Goal: Communication & Community: Answer question/provide support

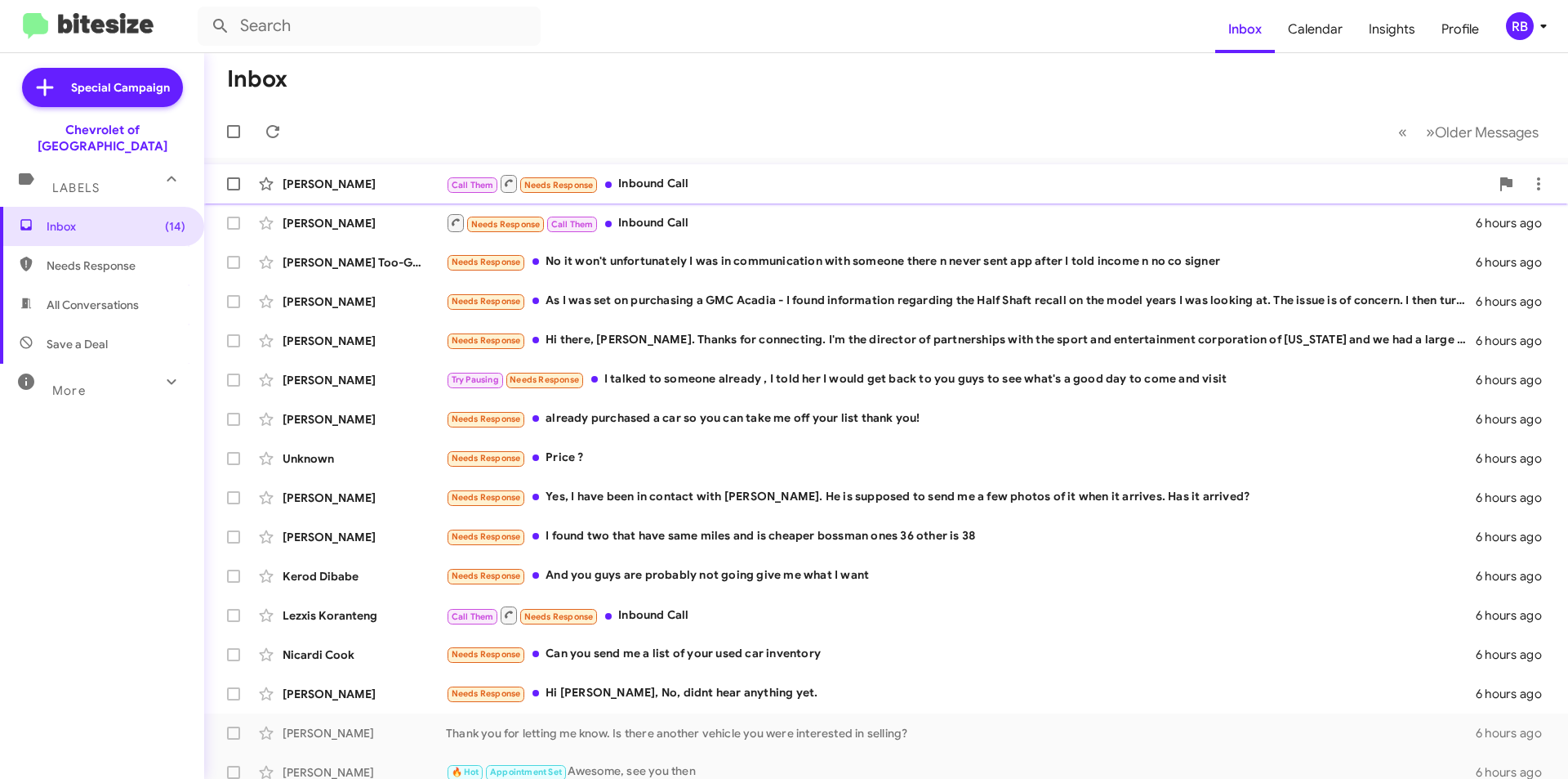
click at [796, 181] on div "Call Them Needs Response Inbound Call" at bounding box center [967, 183] width 1043 height 21
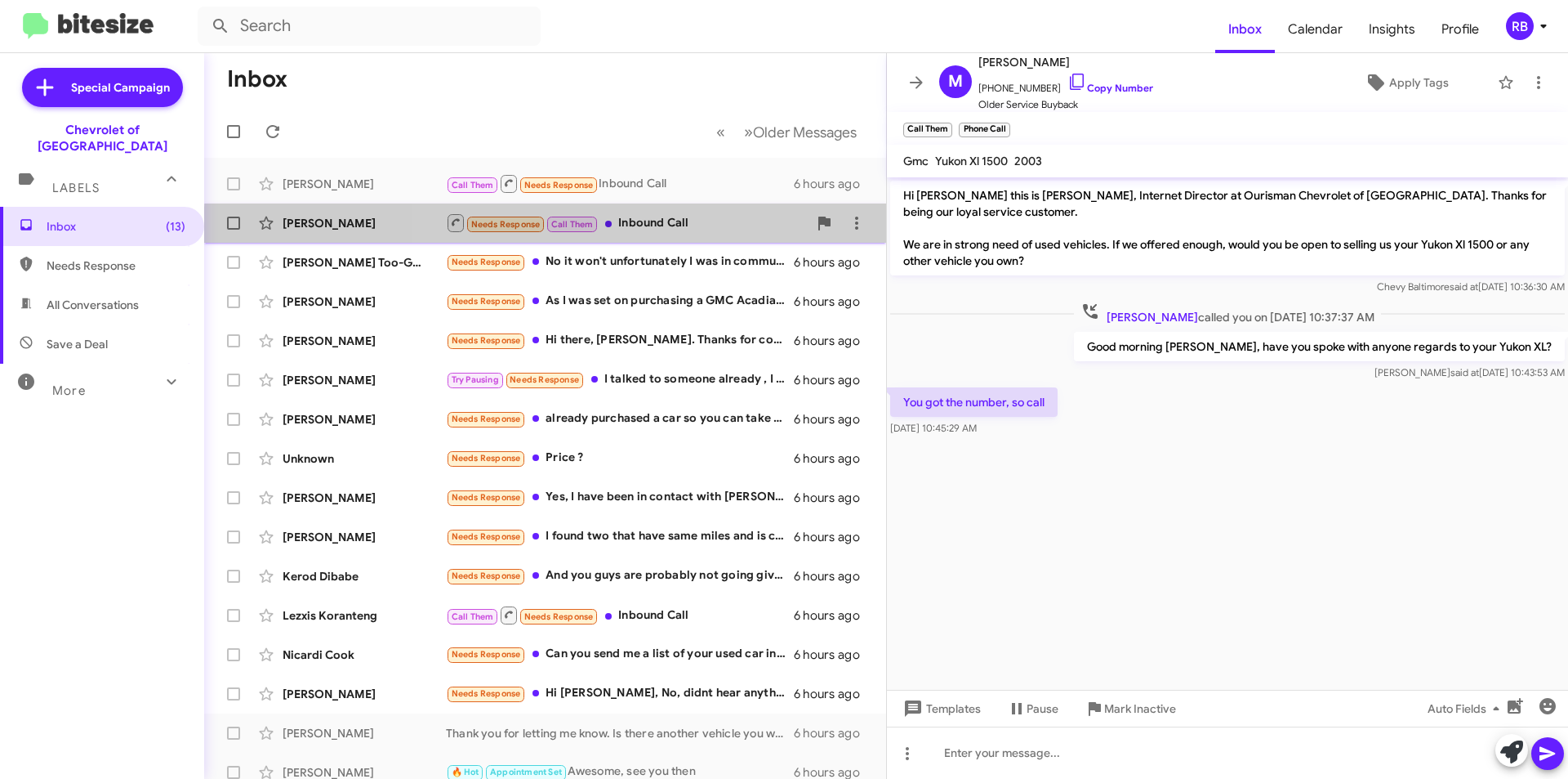
click at [694, 234] on div "[PERSON_NAME] Needs Response Call Them Inbound Call 6 hours ago" at bounding box center [545, 222] width 655 height 33
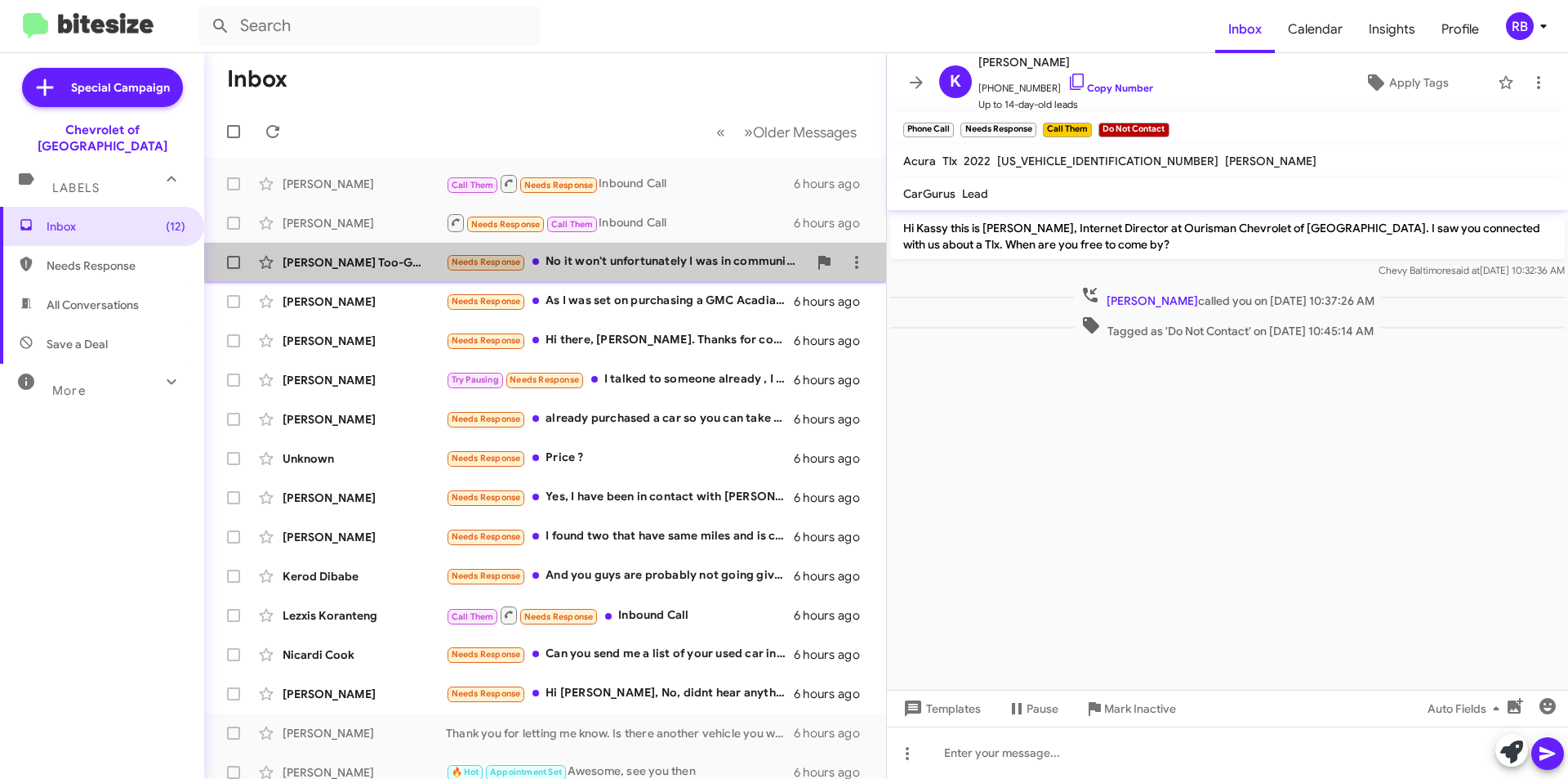
click at [687, 263] on div "Needs Response No it won't unfortunately I was in communication with someone th…" at bounding box center [627, 262] width 362 height 19
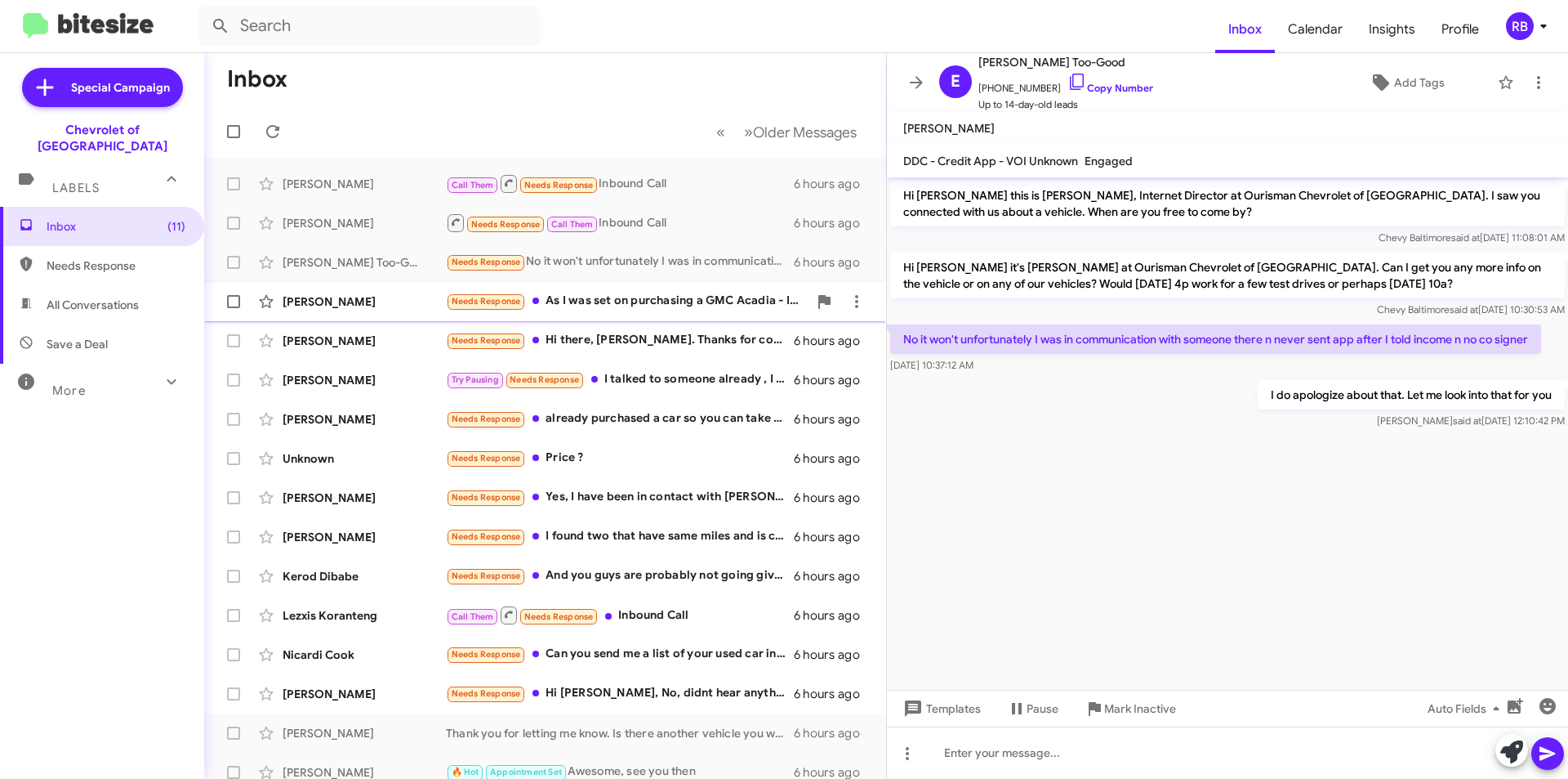
click at [683, 305] on div "Needs Response As I was set on purchasing a GMC Acadia - I found information re…" at bounding box center [627, 300] width 362 height 19
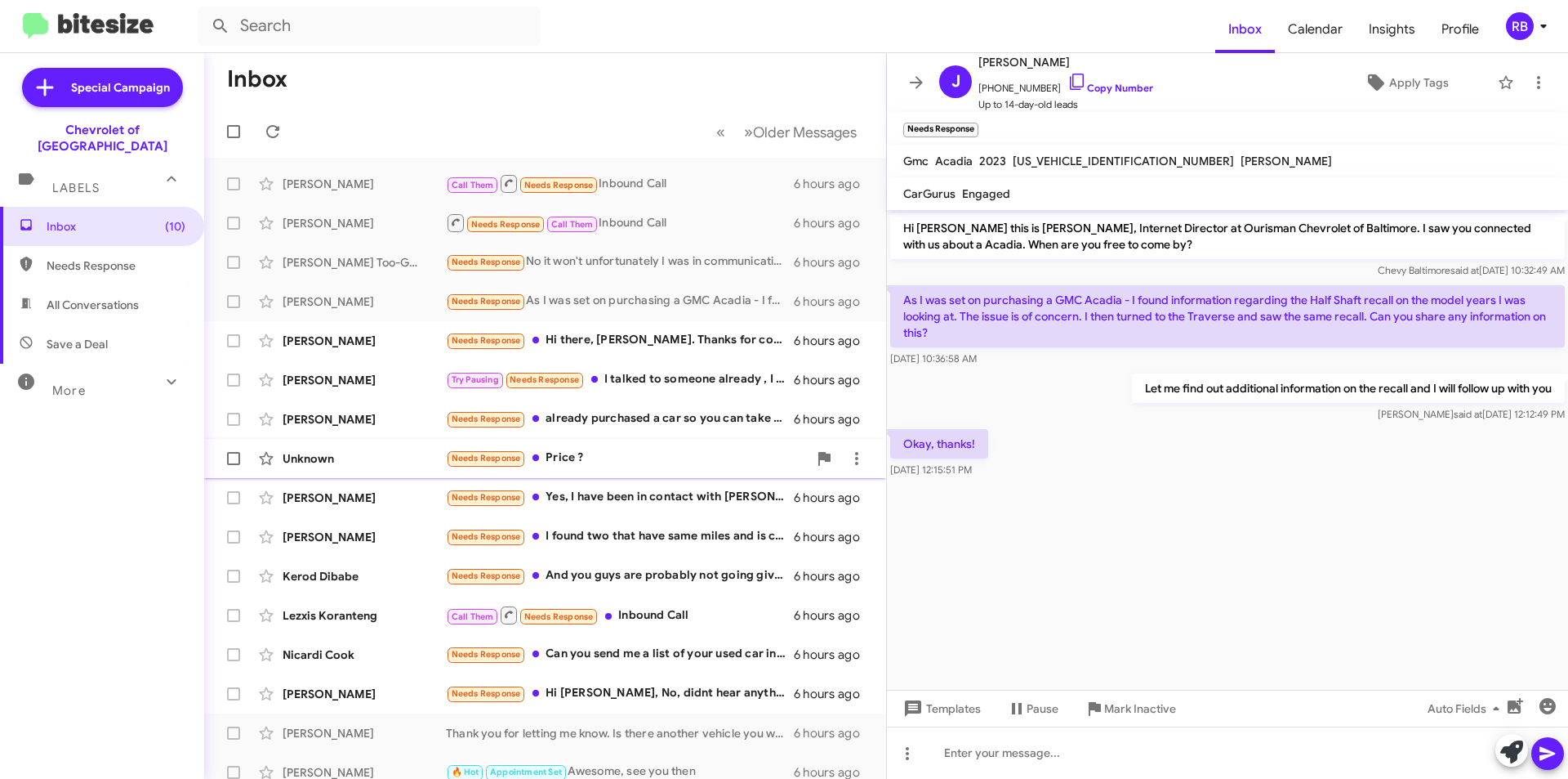
click at [693, 451] on div "Needs Response Price ?" at bounding box center [627, 457] width 362 height 19
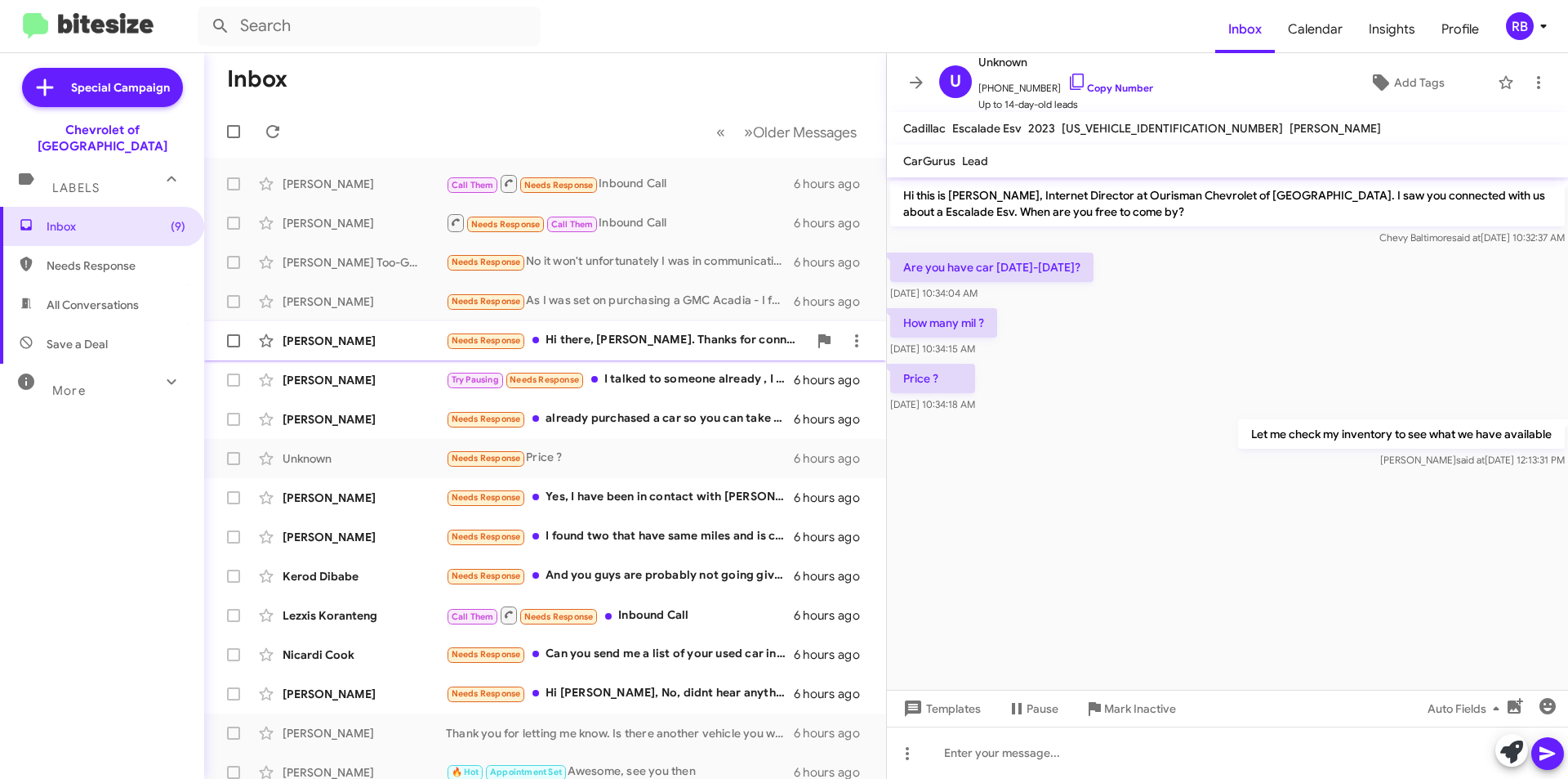
click at [706, 352] on div "[PERSON_NAME] Needs Response Hi there, [PERSON_NAME]. Thanks for connecting. I'…" at bounding box center [545, 340] width 655 height 33
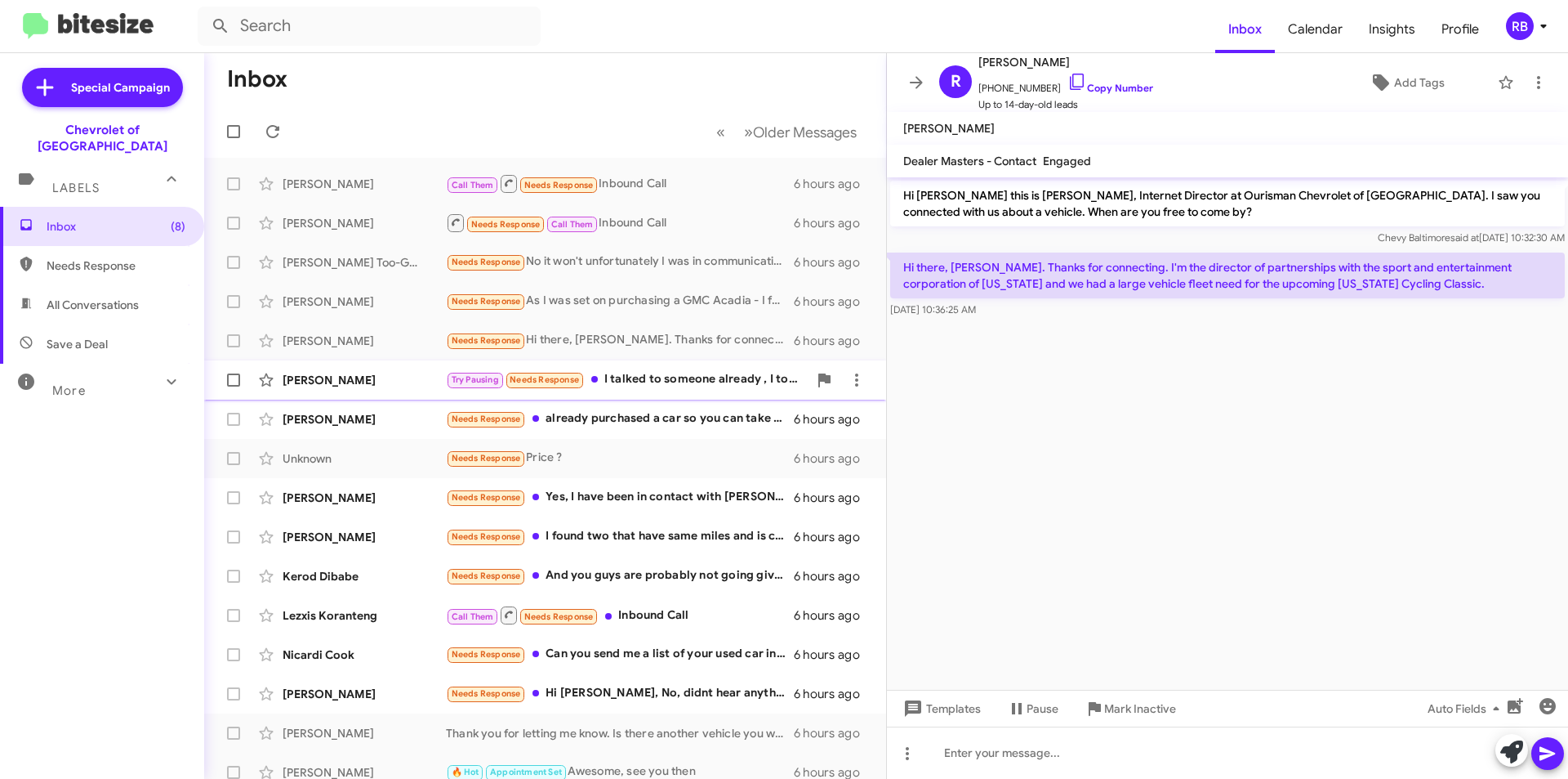
click at [703, 386] on div "Try Pausing Needs Response I talked to someone already , I told her I would get…" at bounding box center [627, 379] width 362 height 19
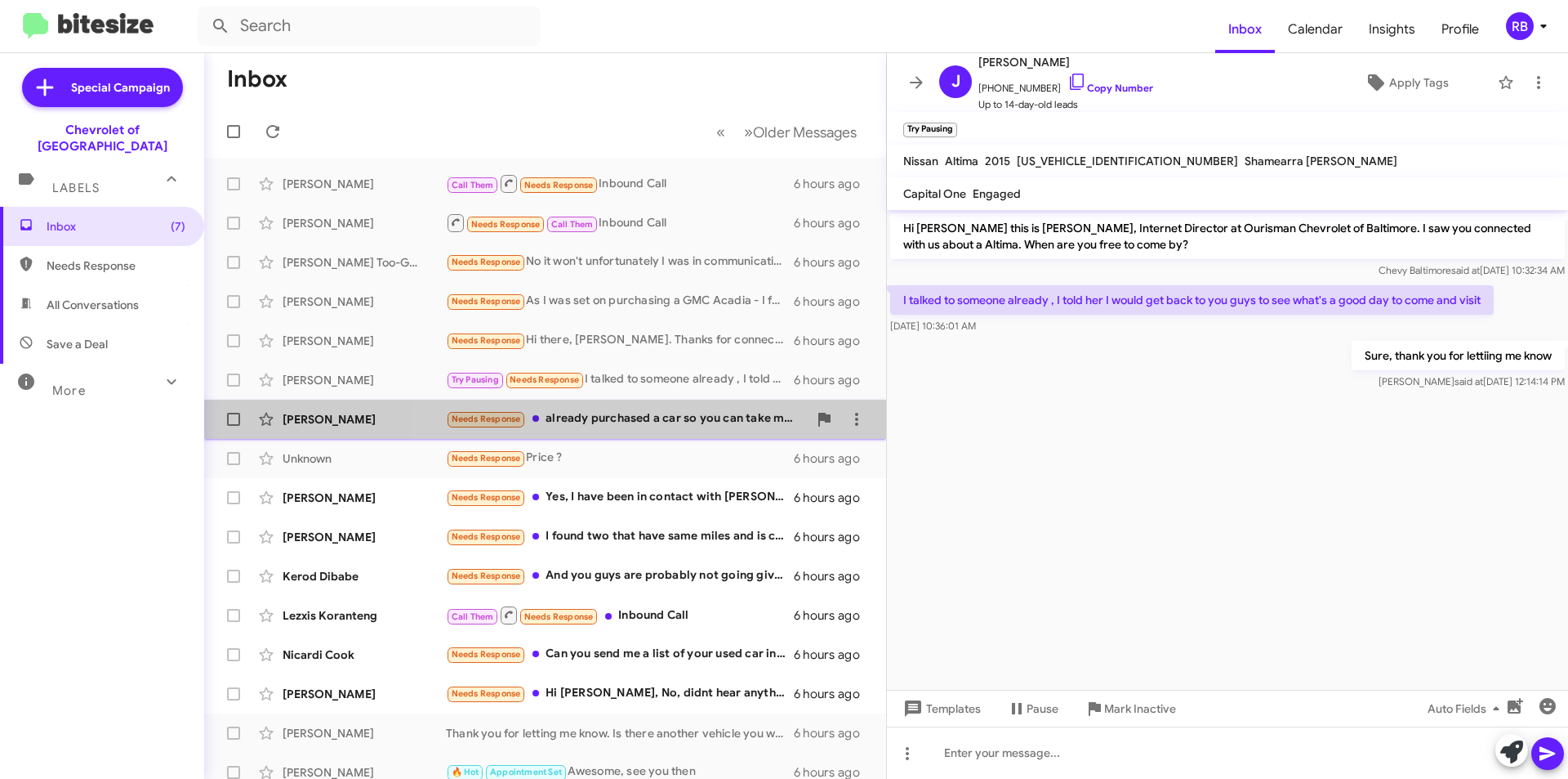
click at [703, 417] on div "Needs Response already purchased a car so you can take me off your list thank y…" at bounding box center [627, 419] width 362 height 19
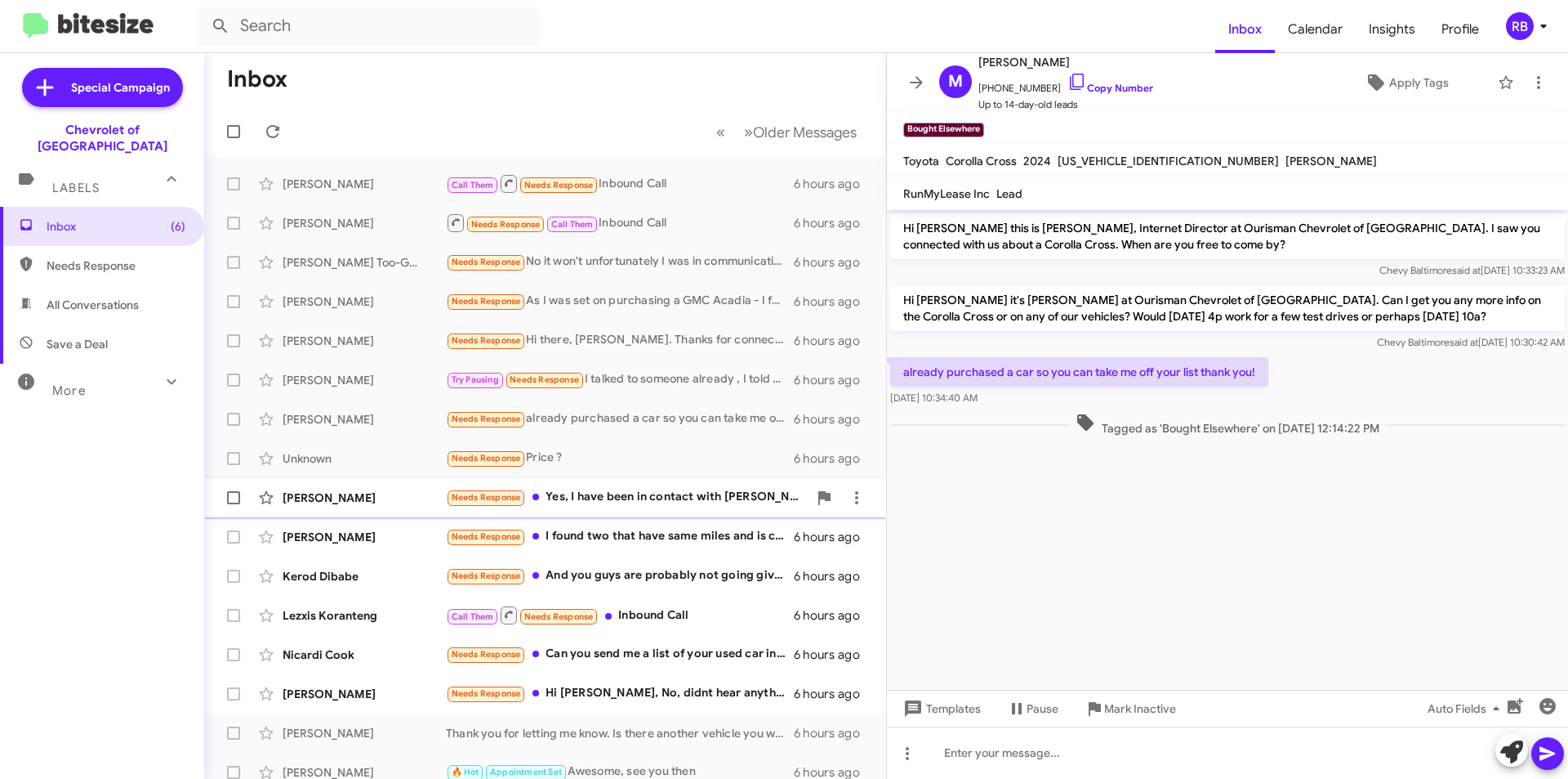
click at [651, 501] on div "Needs Response Yes, I have been in contact with [PERSON_NAME]. He is supposed t…" at bounding box center [627, 497] width 362 height 19
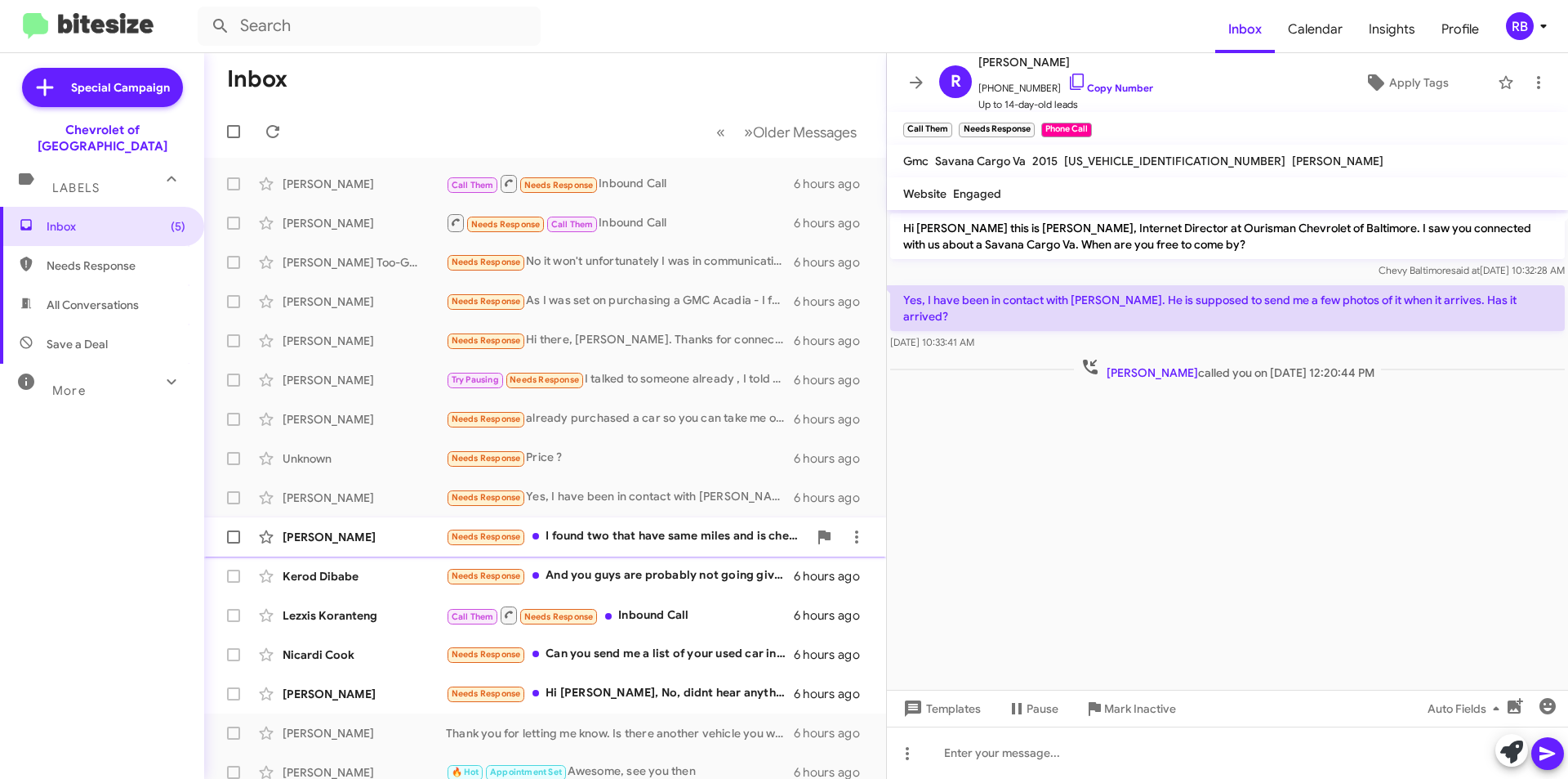
click at [646, 538] on div "Needs Response I found two that have same miles and is cheaper bossman ones 36 …" at bounding box center [627, 536] width 362 height 19
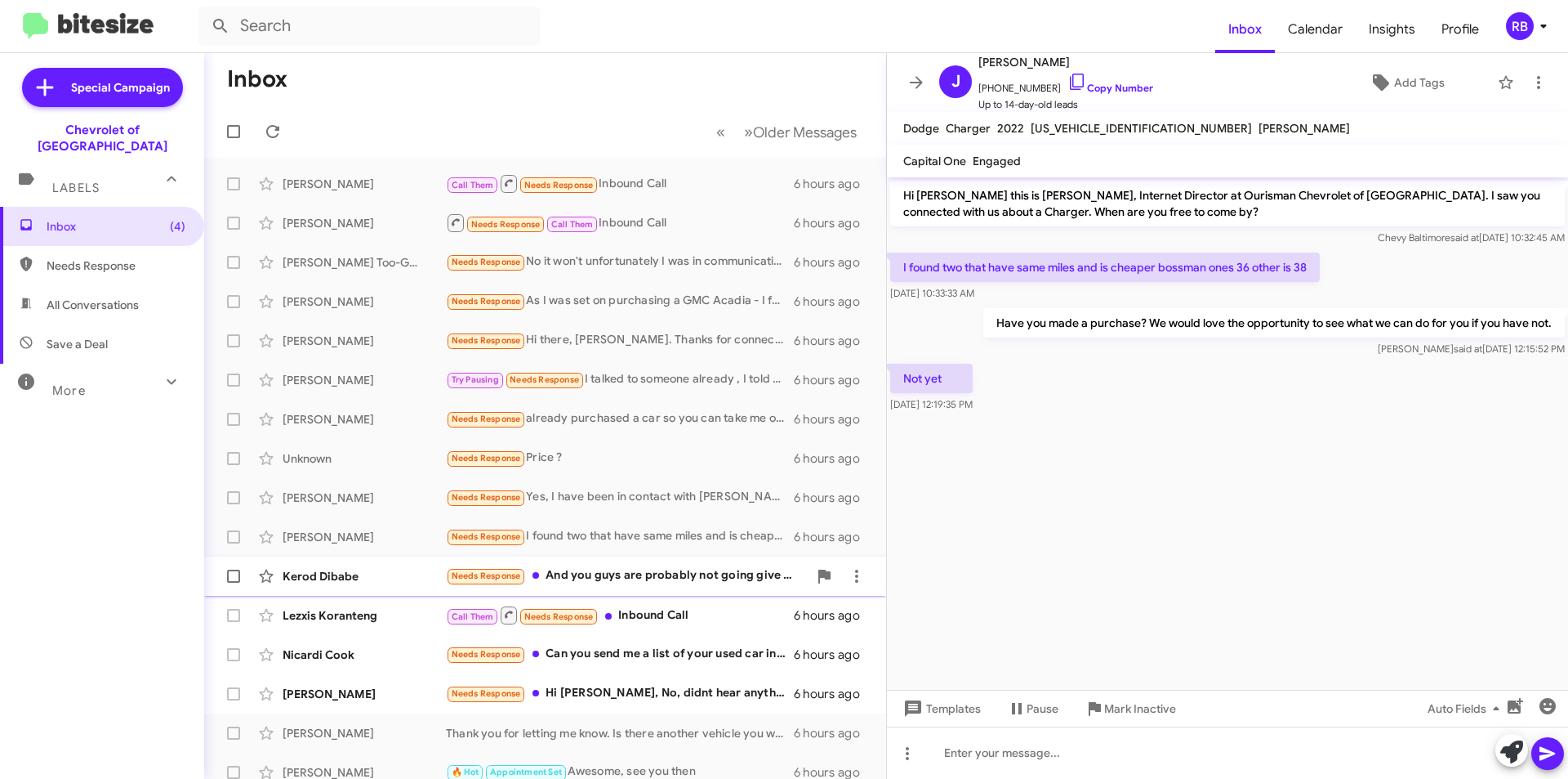
click at [664, 577] on div "Needs Response And you guys are probably not going give me what I want" at bounding box center [627, 575] width 362 height 19
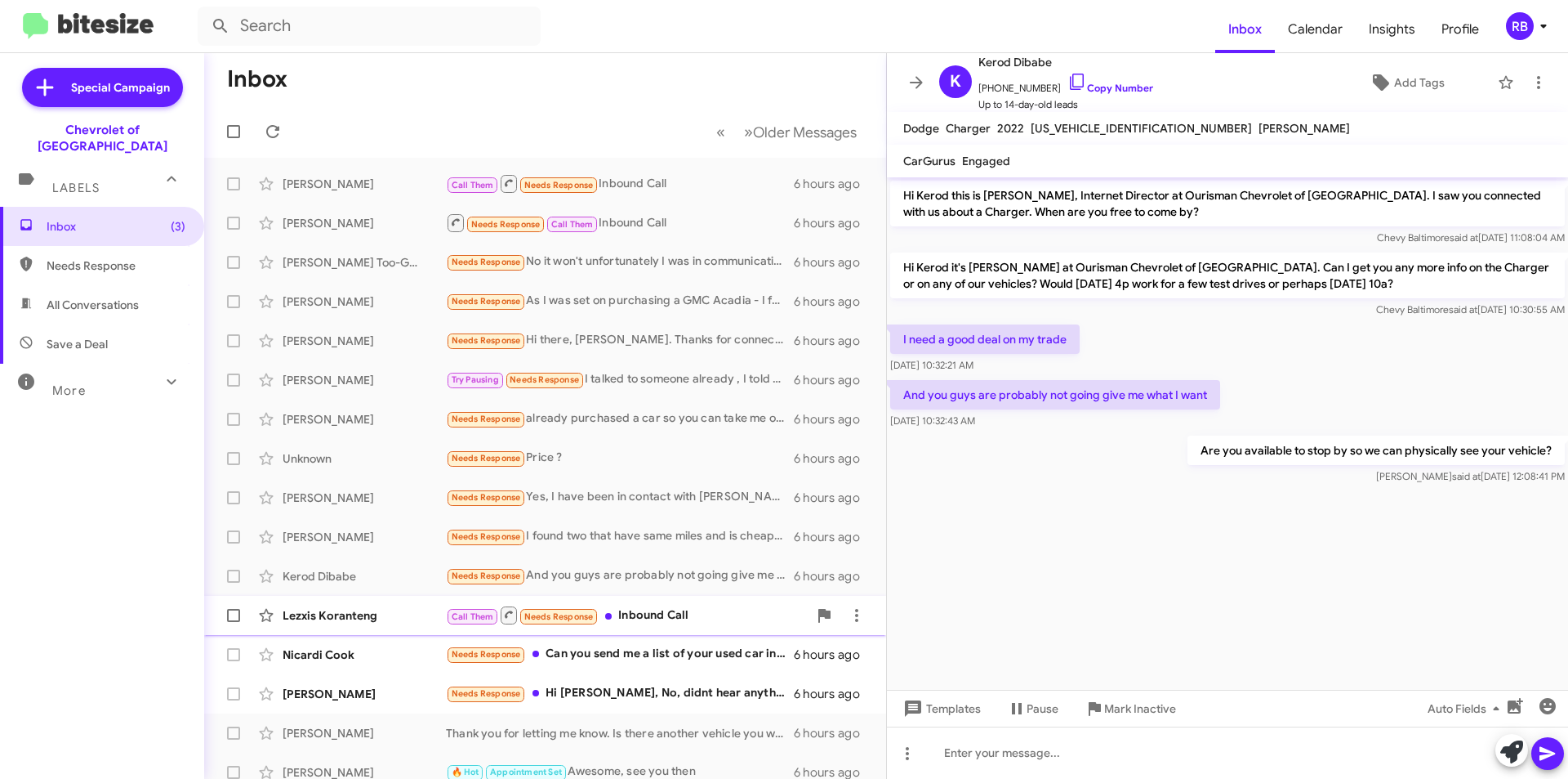
click at [667, 618] on div "Call Them Needs Response Inbound Call" at bounding box center [627, 614] width 362 height 21
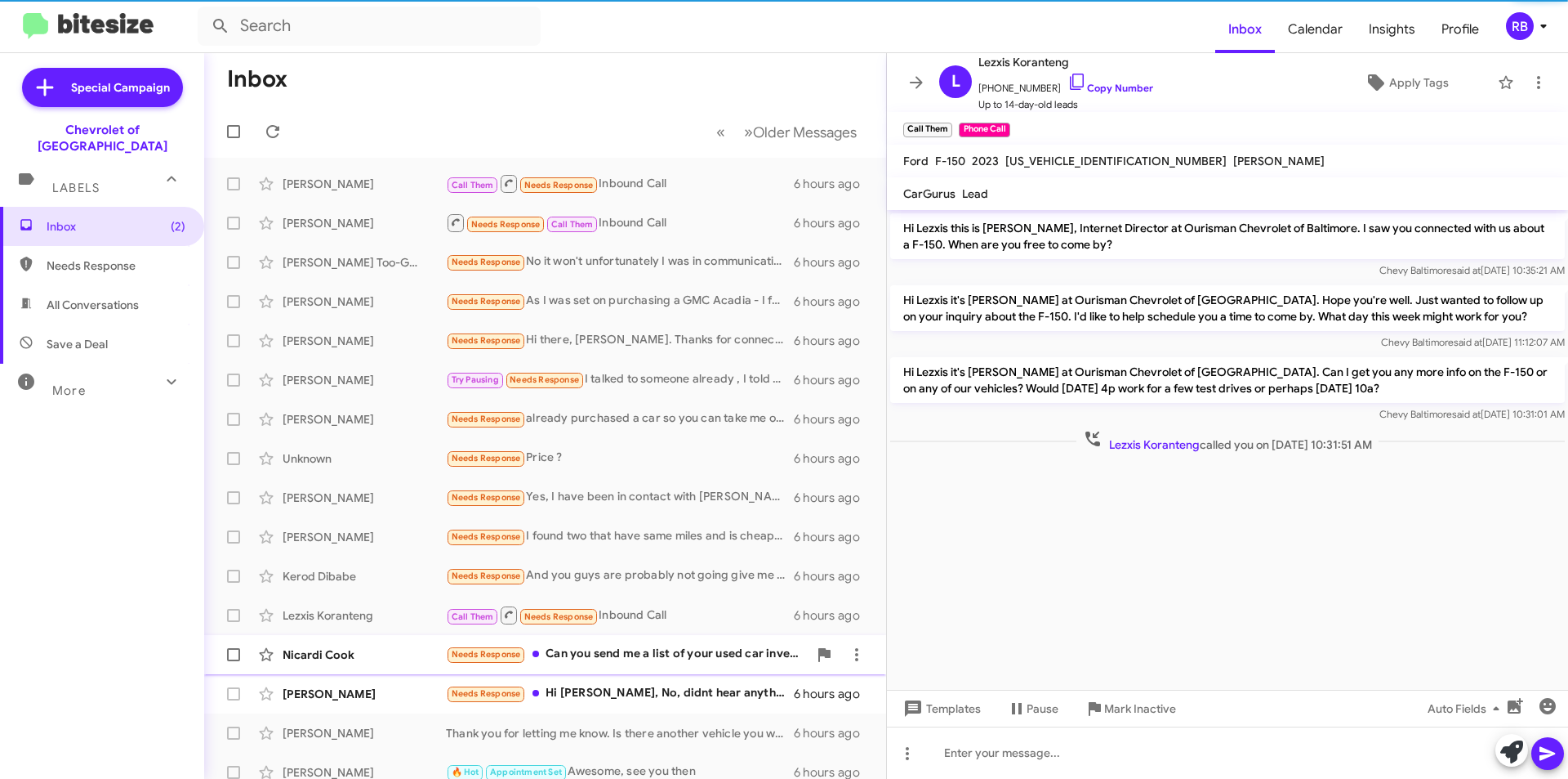
click at [663, 648] on div "Needs Response Can you send me a list of your used car inventory" at bounding box center [627, 654] width 362 height 19
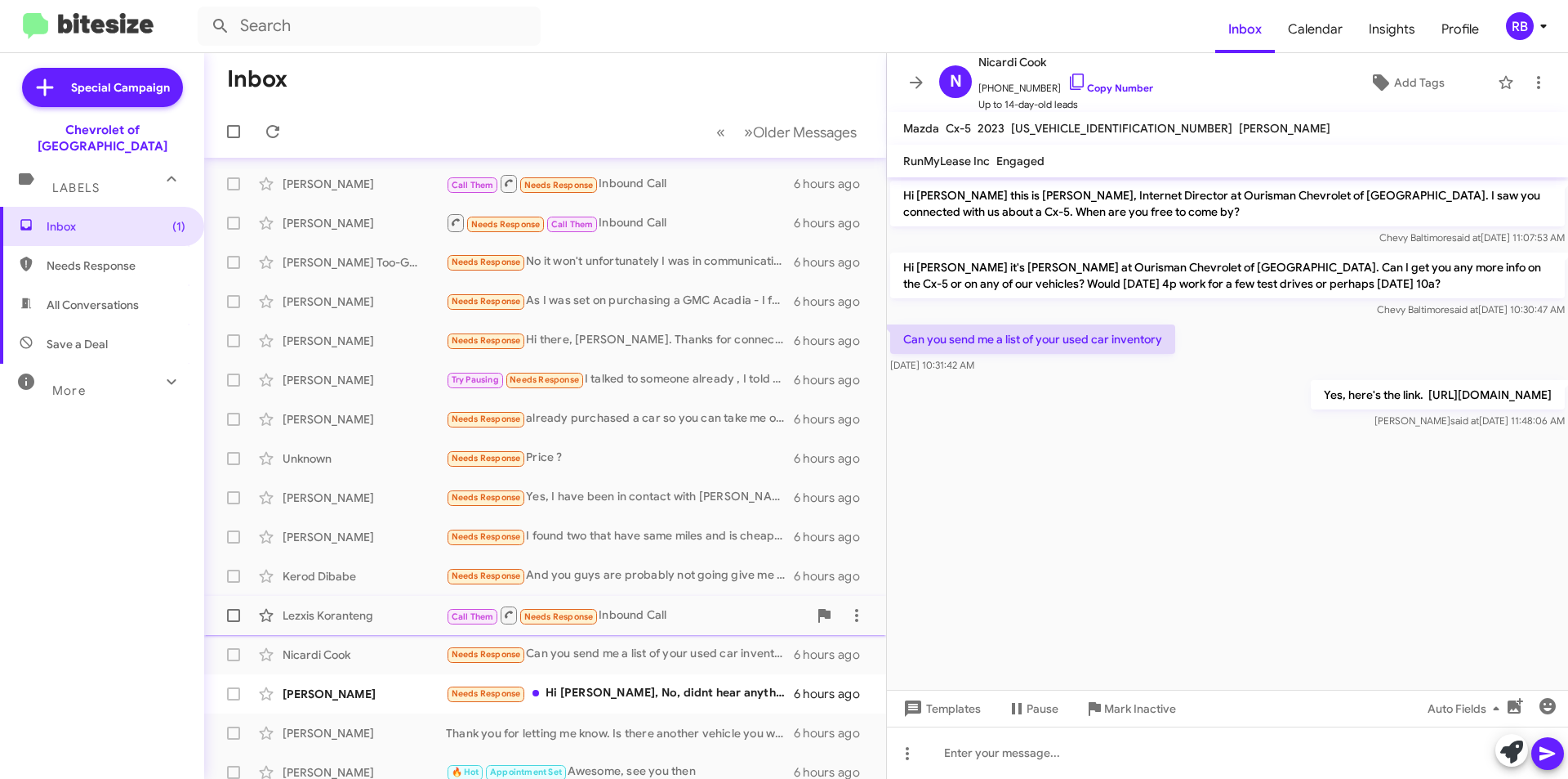
scroll to position [82, 0]
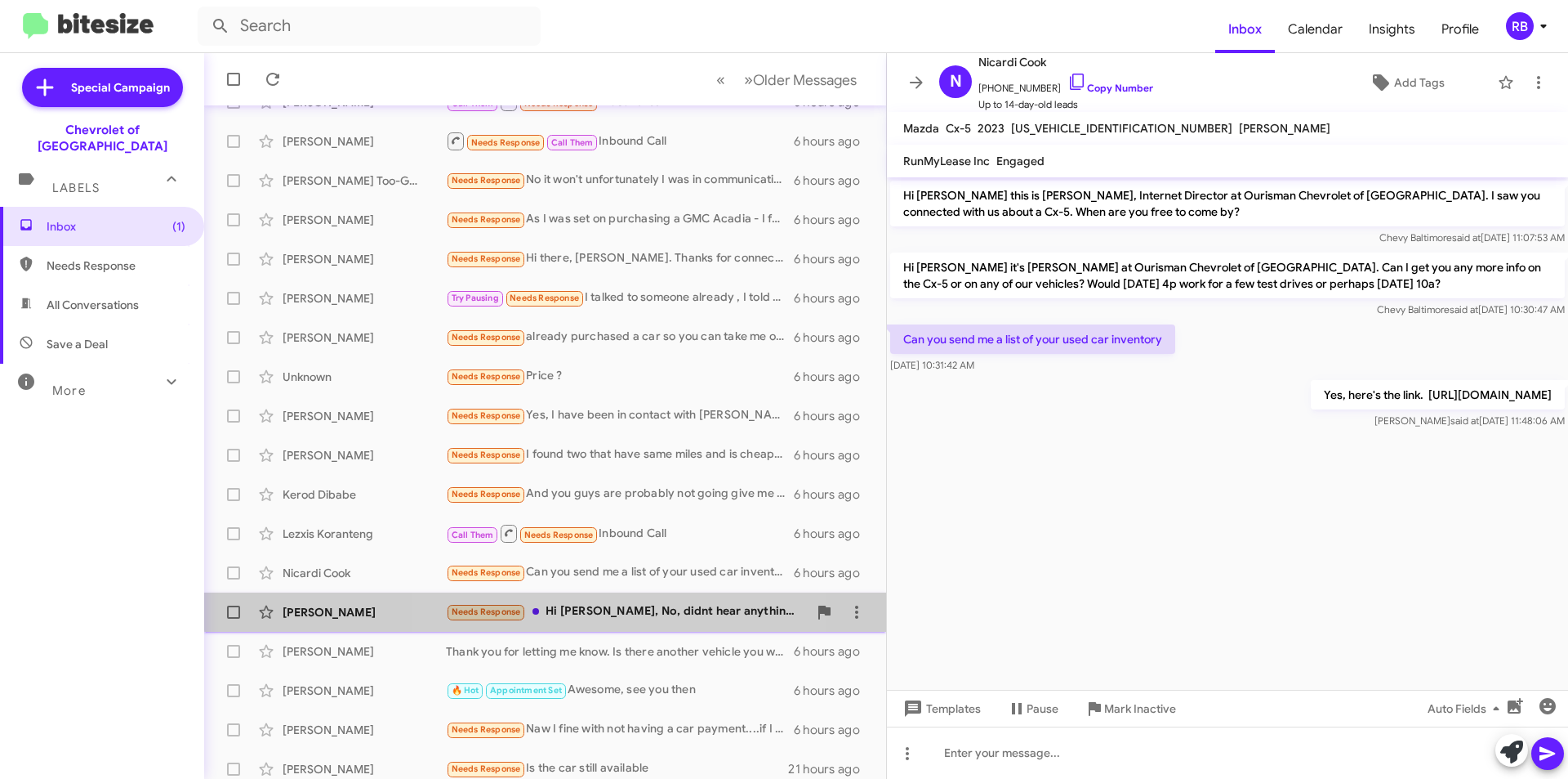
click at [638, 604] on div "Needs Response Hi [PERSON_NAME], No, didnt hear anything yet." at bounding box center [627, 611] width 362 height 19
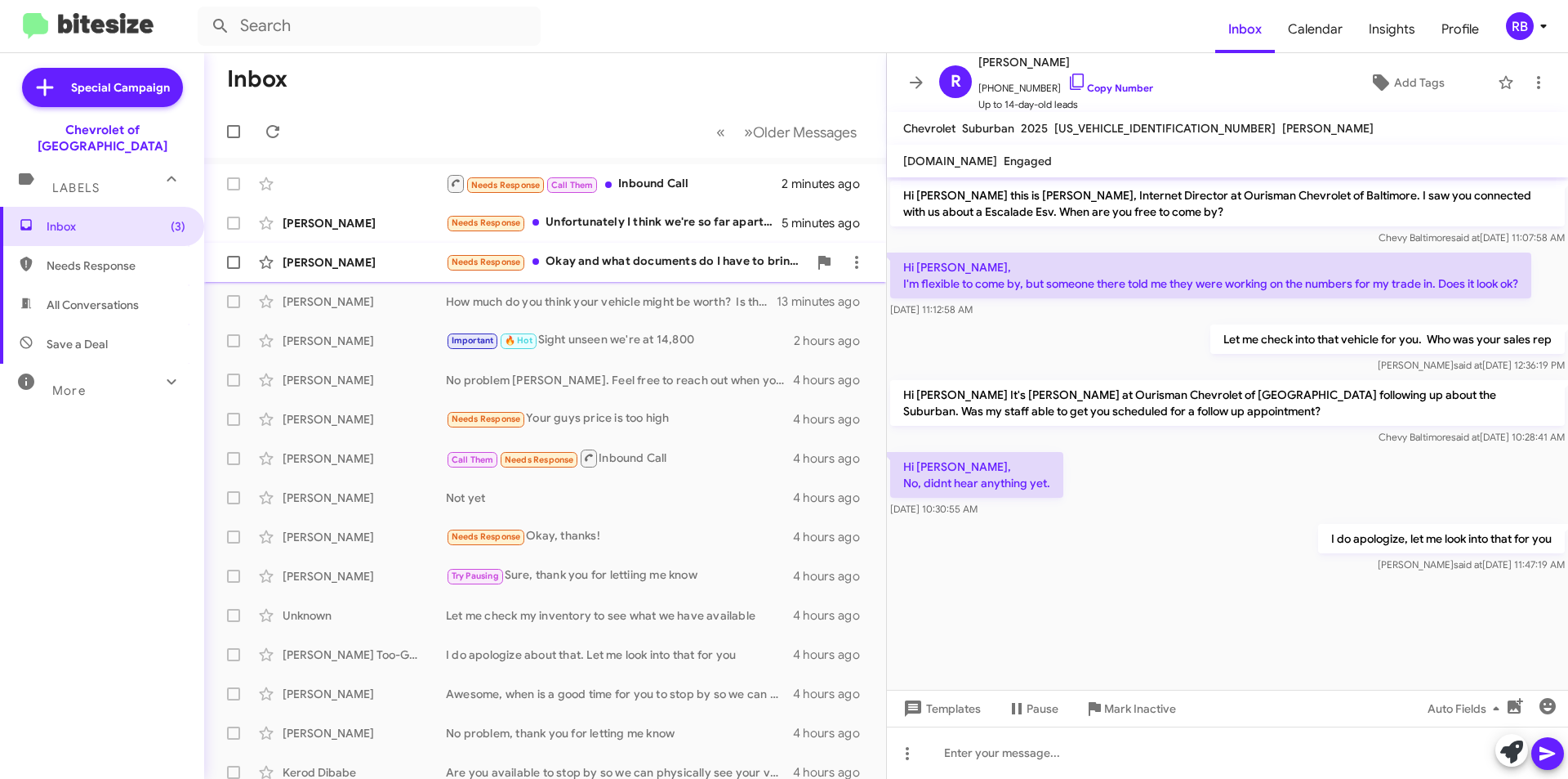
click at [658, 272] on div "Needs Response Okay and what documents do I have to bring with me when I come in" at bounding box center [627, 262] width 362 height 19
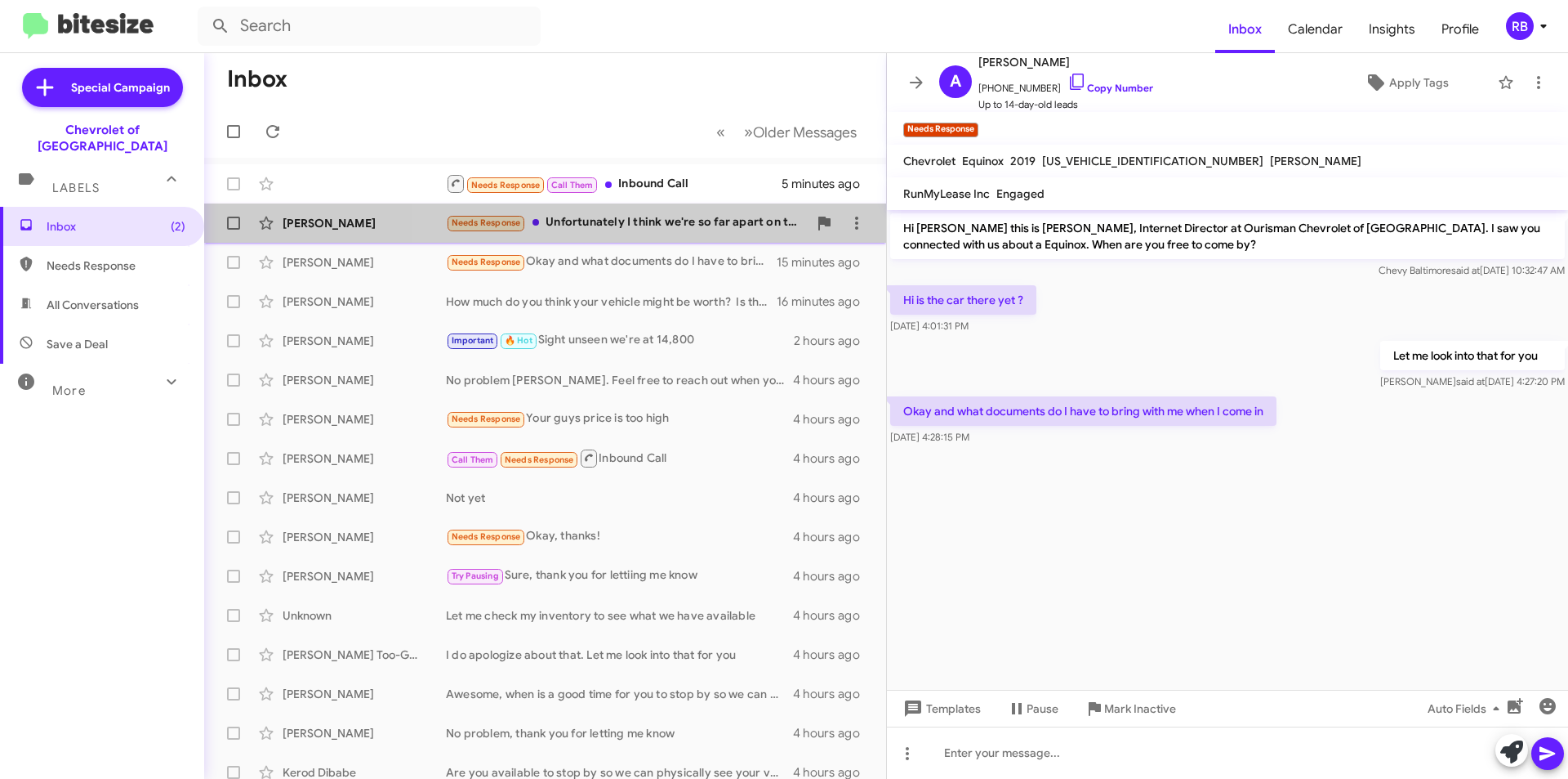
click at [679, 225] on div "Needs Response Unfortunately I think we're so far apart on the trade in value f…" at bounding box center [627, 222] width 362 height 19
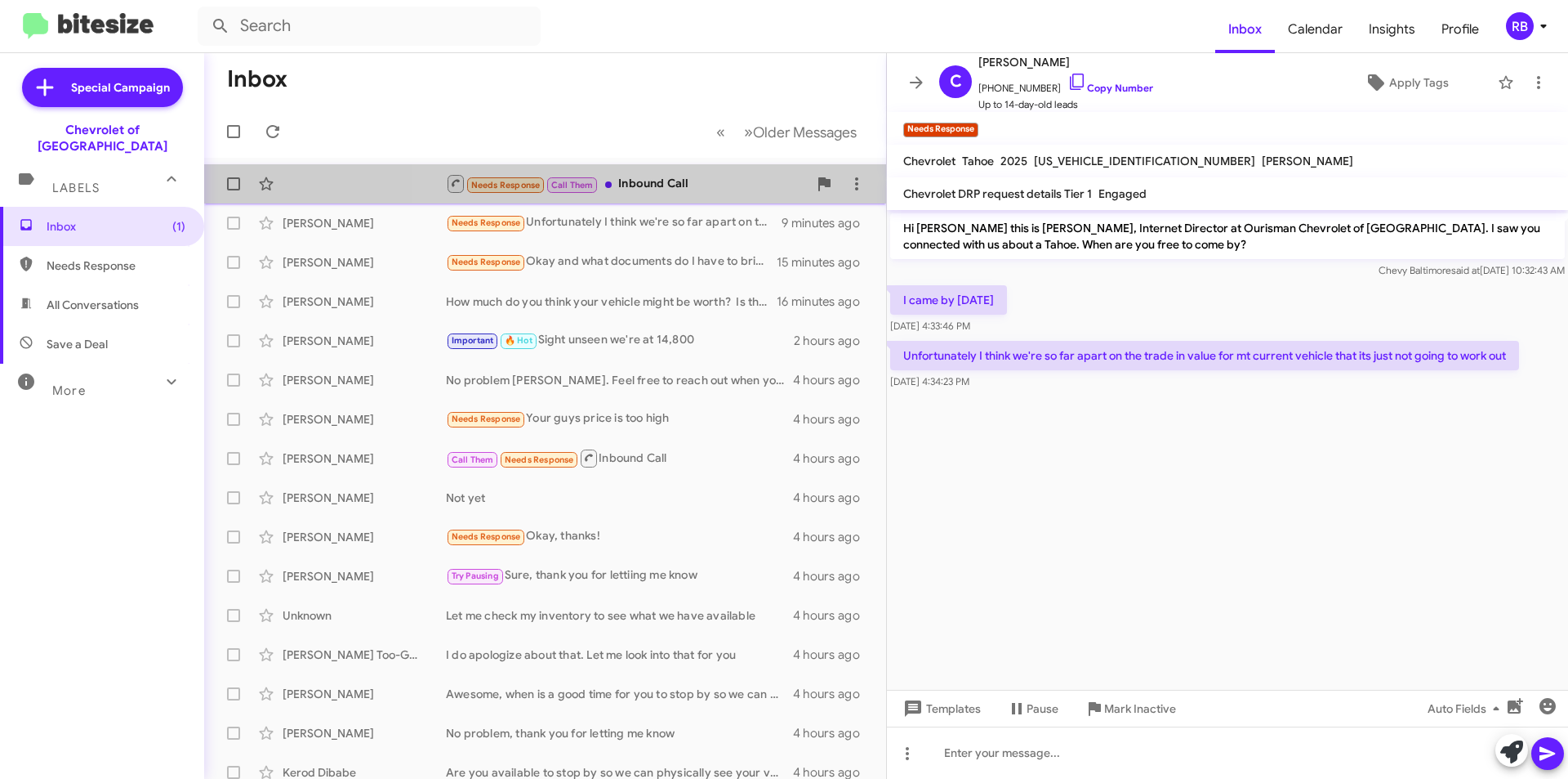
click at [721, 183] on div "Needs Response Call Them Inbound Call" at bounding box center [627, 183] width 362 height 21
